Goal: Find specific page/section: Find specific page/section

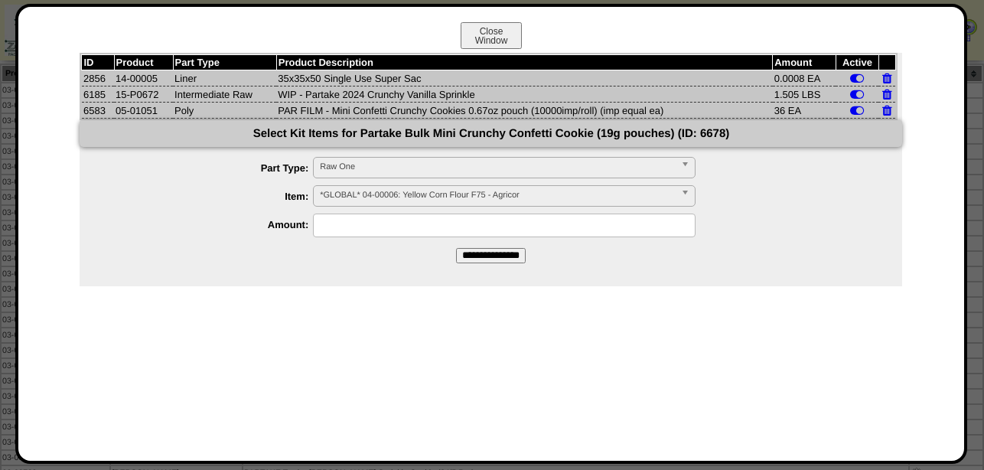
click at [509, 34] on button "Close Window" at bounding box center [491, 35] width 61 height 27
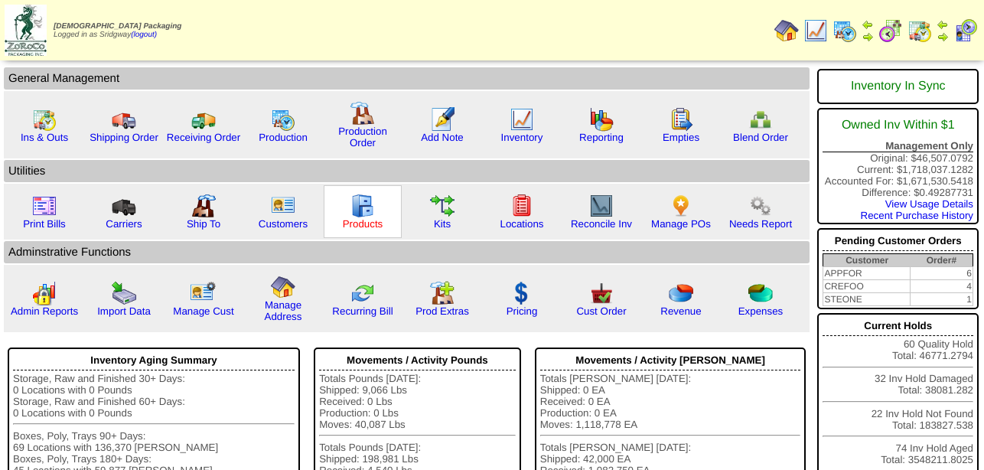
click at [362, 227] on link "Products" at bounding box center [363, 223] width 41 height 11
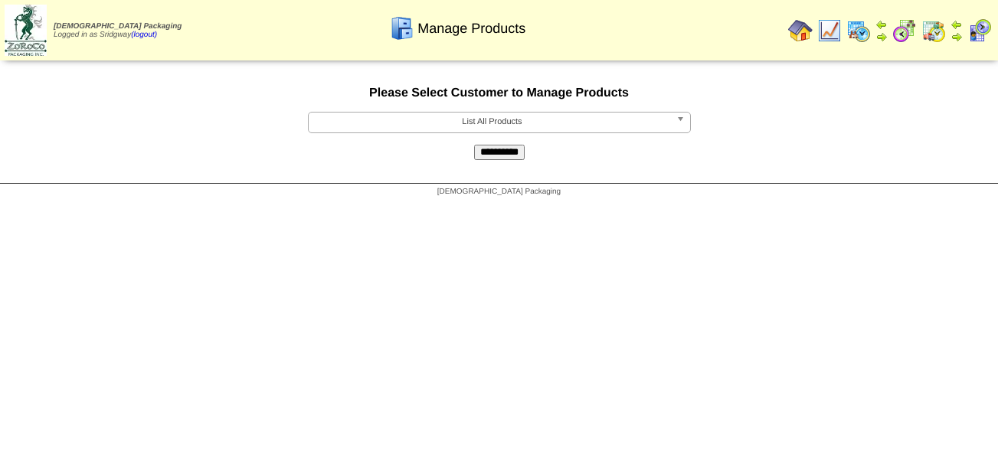
click at [858, 25] on img at bounding box center [858, 30] width 24 height 24
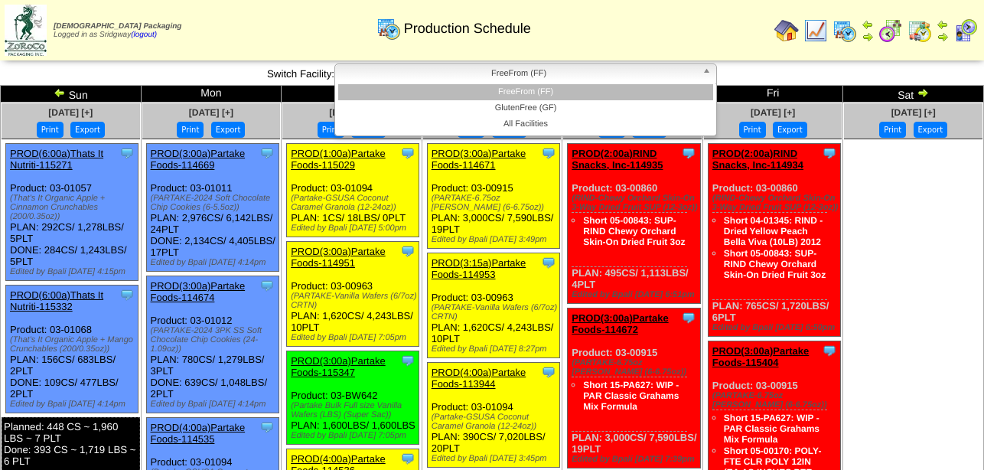
click at [607, 78] on span "FreeFrom (FF)" at bounding box center [518, 73] width 355 height 18
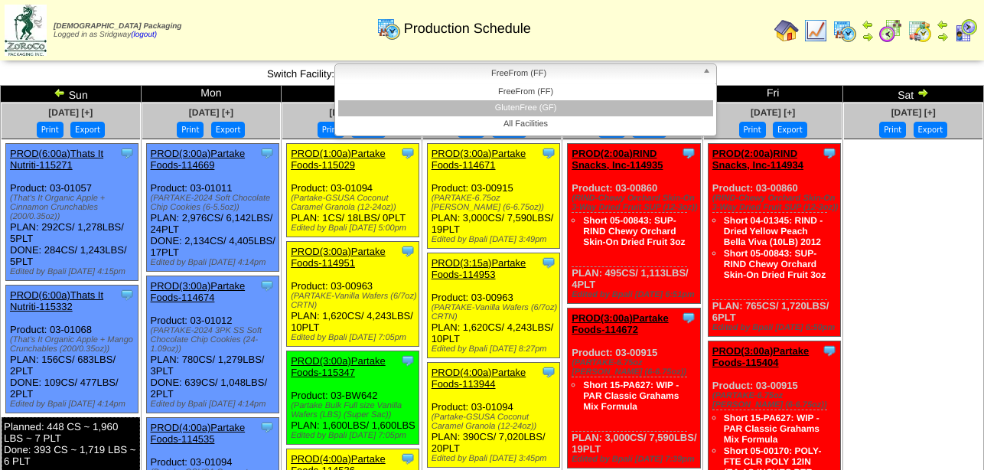
click at [605, 109] on li "GlutenFree (GF)" at bounding box center [525, 108] width 375 height 16
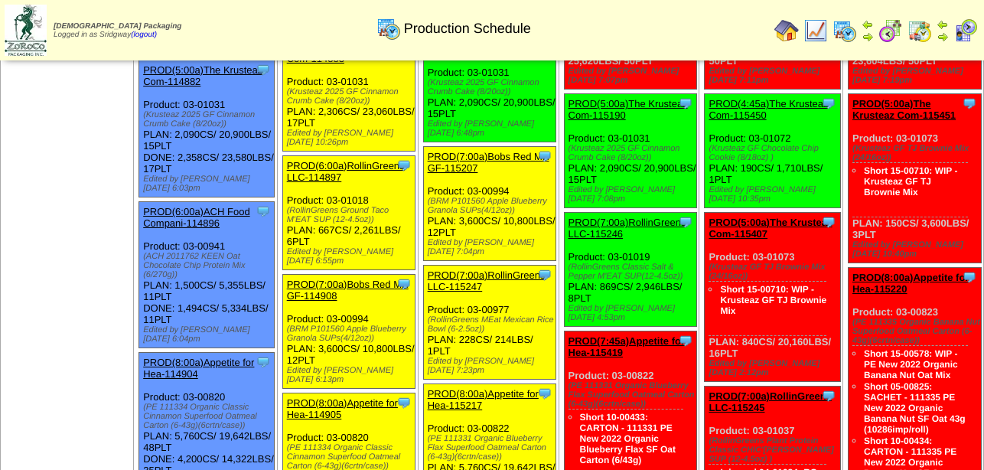
scroll to position [156, 0]
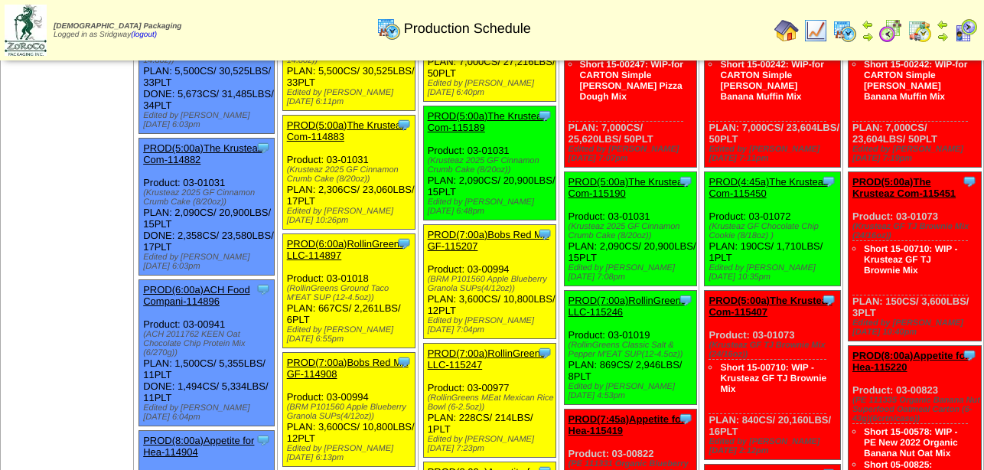
click at [788, 31] on img at bounding box center [787, 30] width 24 height 24
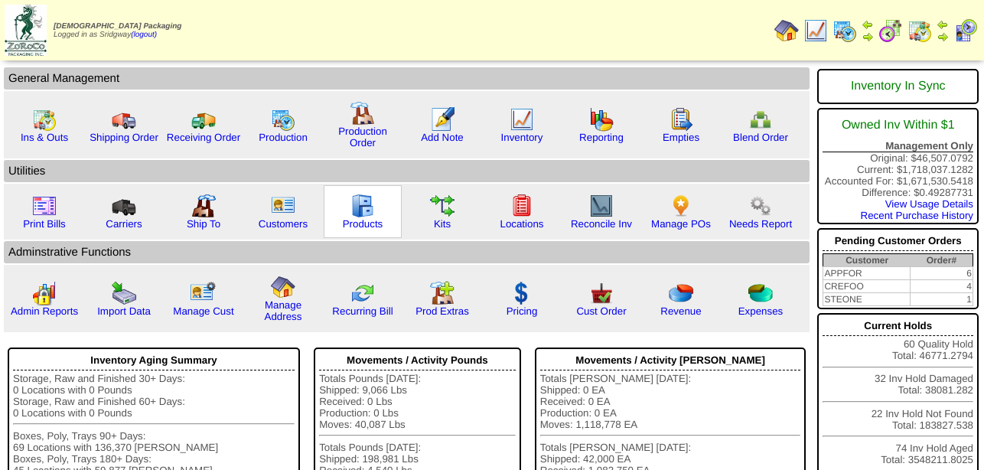
click at [366, 218] on img at bounding box center [363, 206] width 24 height 24
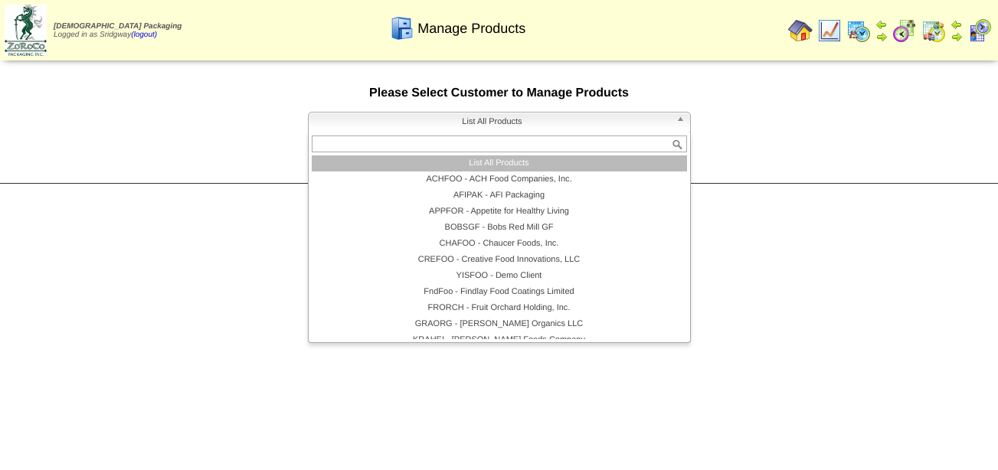
click at [465, 128] on span "List All Products" at bounding box center [492, 122] width 355 height 18
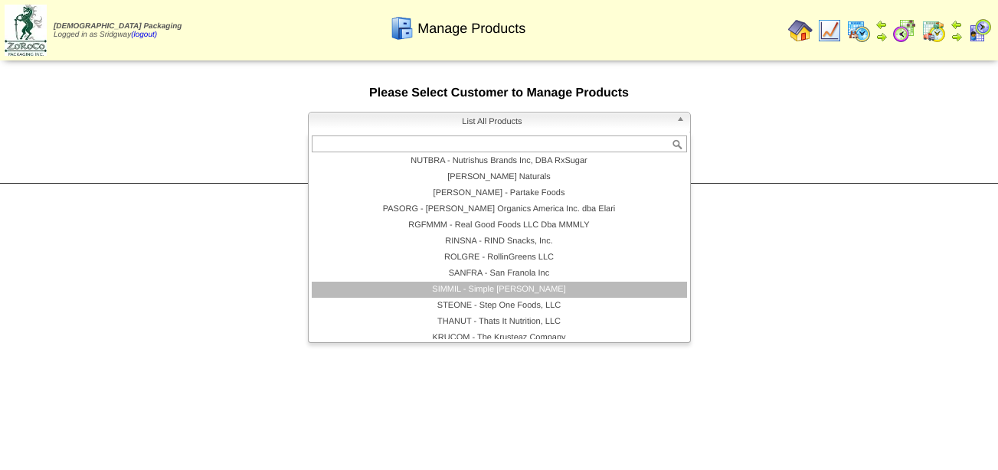
scroll to position [315, 0]
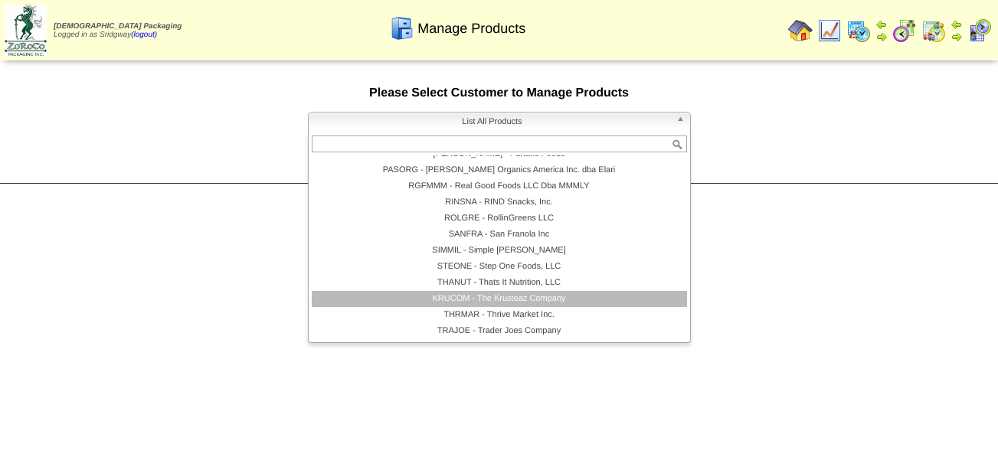
click at [508, 300] on li "KRUCOM - The Krusteaz Company" at bounding box center [499, 299] width 375 height 16
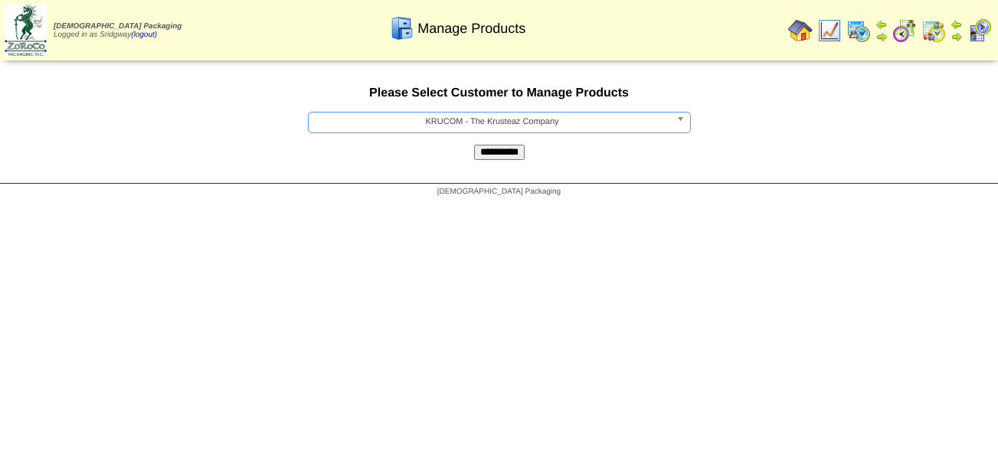
click at [506, 158] on input "**********" at bounding box center [499, 152] width 51 height 15
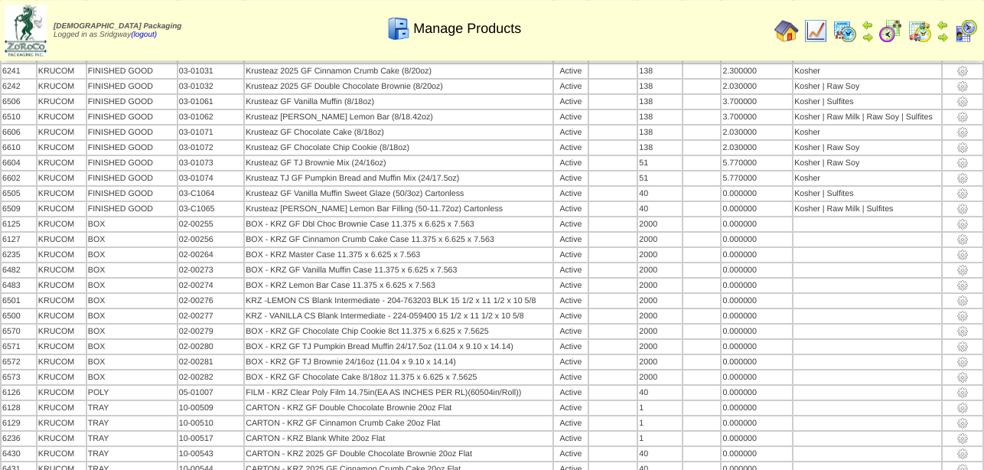
scroll to position [731, 0]
